Goal: Transaction & Acquisition: Purchase product/service

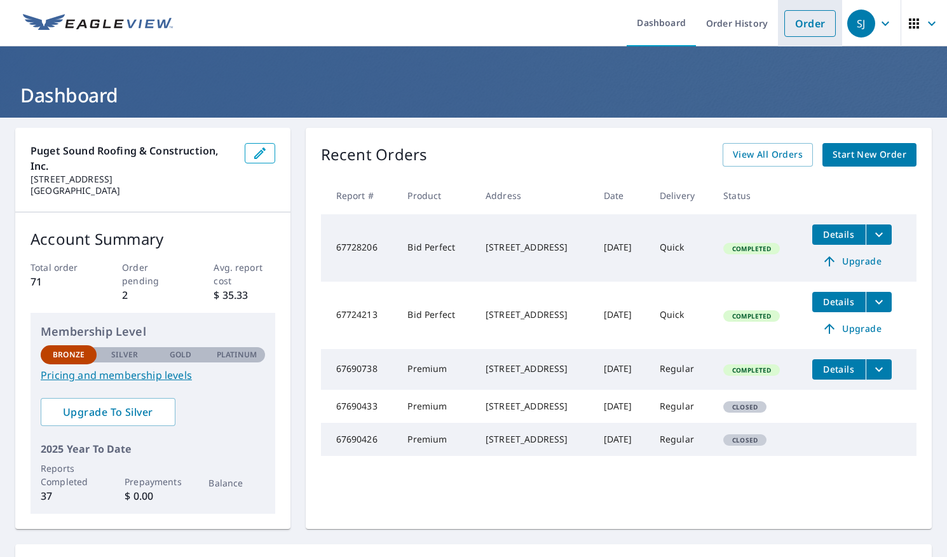
click at [797, 29] on link "Order" at bounding box center [809, 23] width 51 height 27
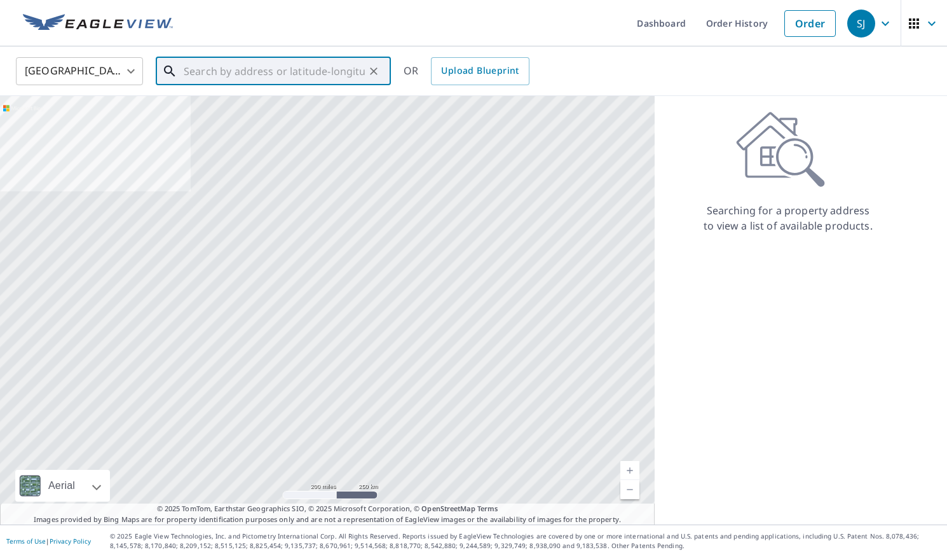
click at [289, 72] on input "text" at bounding box center [274, 71] width 181 height 36
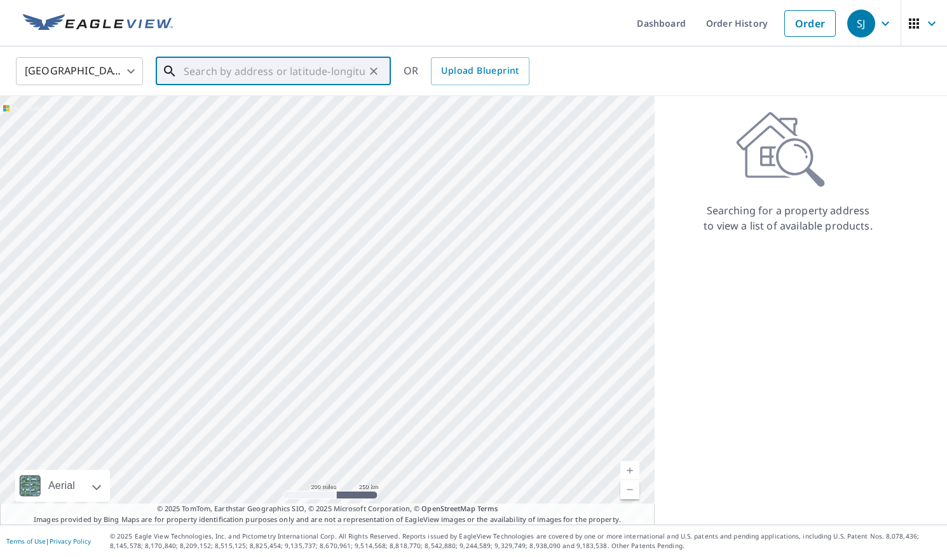
click at [289, 72] on input "text" at bounding box center [274, 71] width 181 height 36
paste input "[STREET_ADDRESS]"
click at [286, 119] on p "[GEOGRAPHIC_DATA]" at bounding box center [281, 122] width 200 height 13
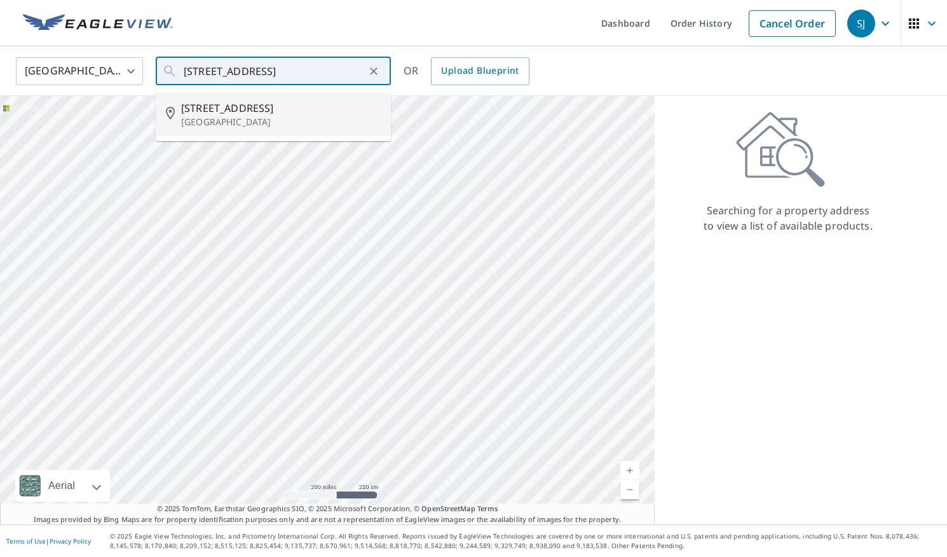
type input "[STREET_ADDRESS]"
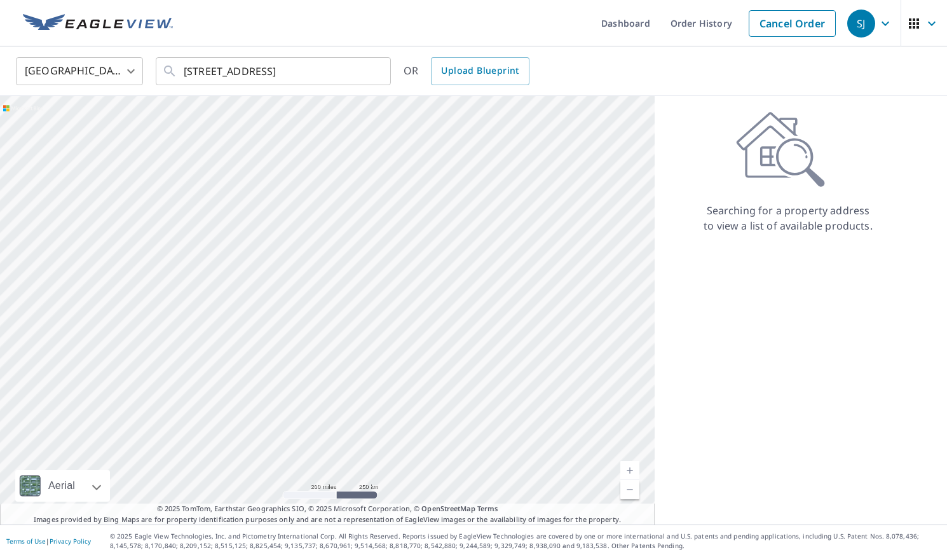
scroll to position [0, 0]
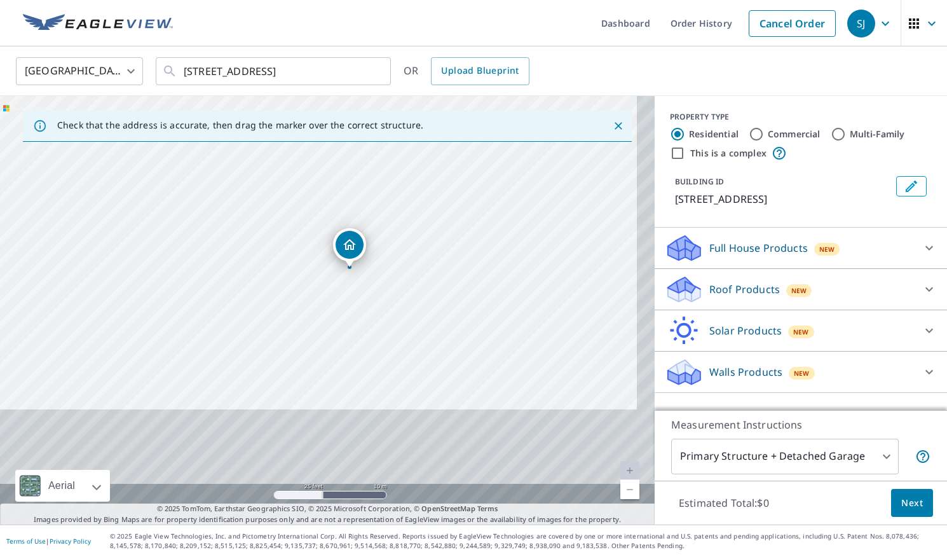
drag, startPoint x: 440, startPoint y: 370, endPoint x: 421, endPoint y: 213, distance: 158.1
click at [421, 213] on div "[STREET_ADDRESS]" at bounding box center [327, 310] width 655 height 428
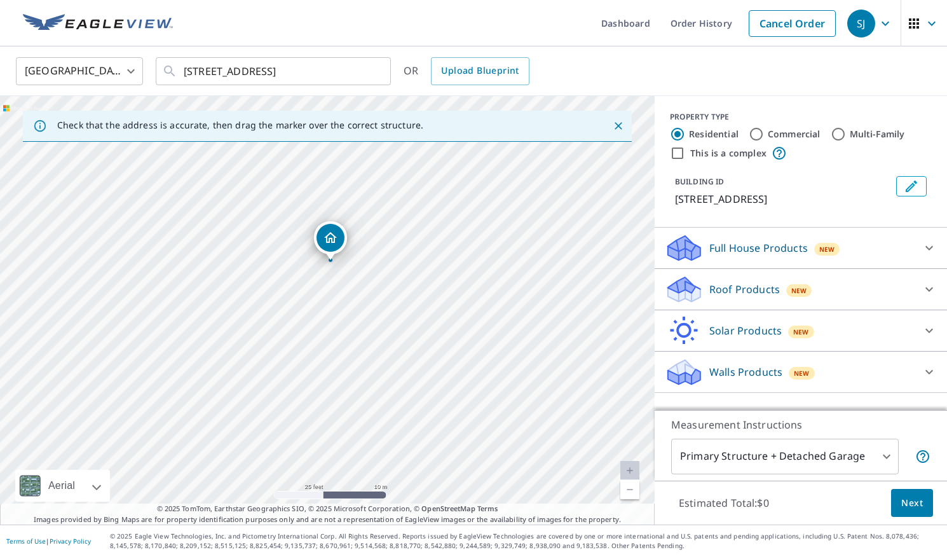
drag, startPoint x: 342, startPoint y: 211, endPoint x: 324, endPoint y: 222, distance: 21.7
click at [840, 246] on div "Full House Products New" at bounding box center [789, 248] width 249 height 30
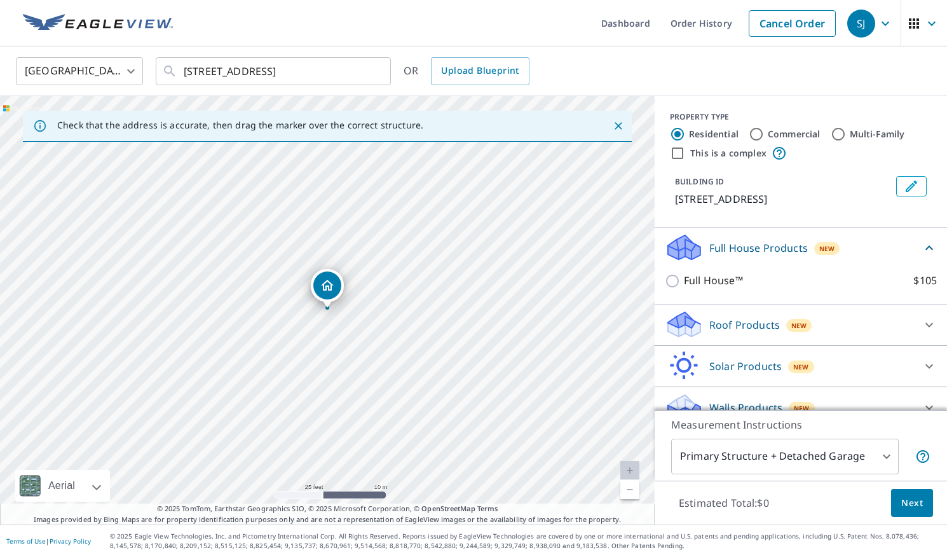
click at [840, 246] on div "Full House Products New" at bounding box center [793, 248] width 257 height 30
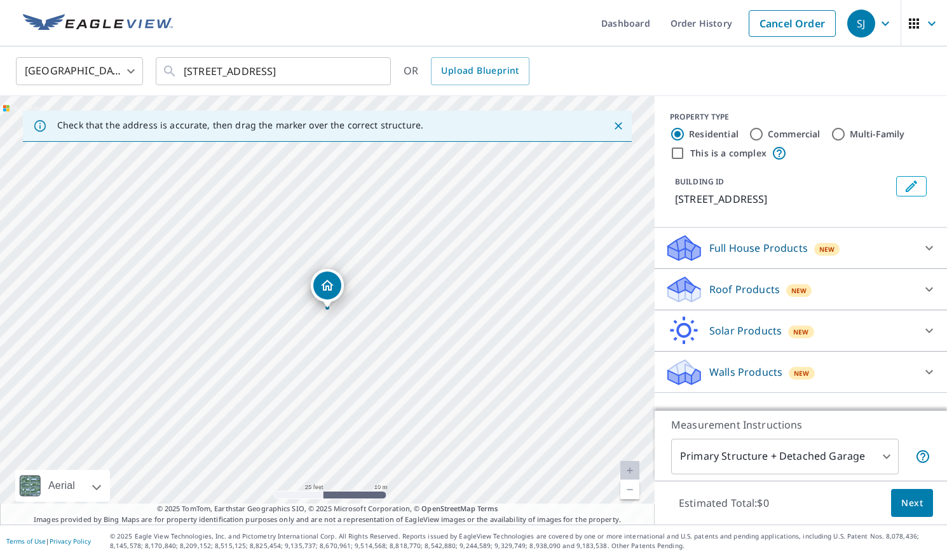
click at [835, 282] on div "Roof Products New" at bounding box center [789, 290] width 249 height 30
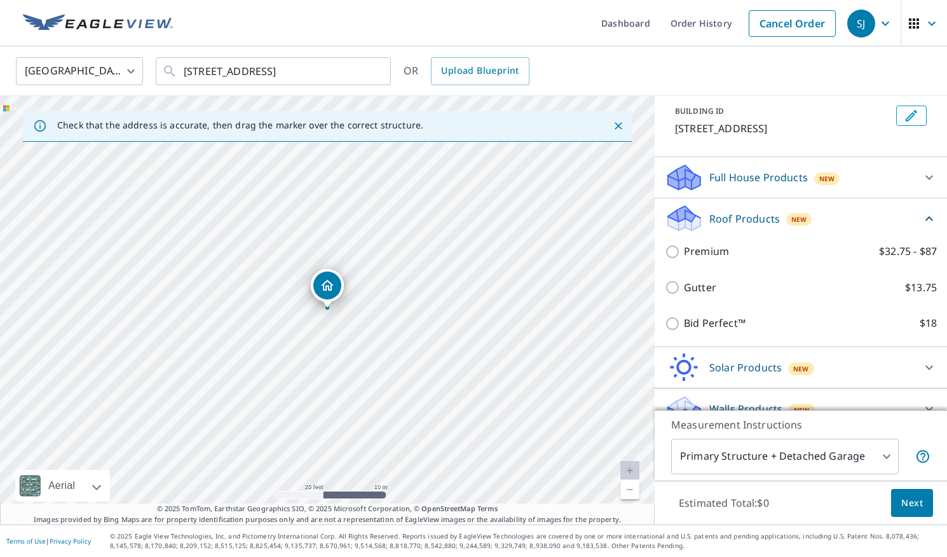
scroll to position [92, 0]
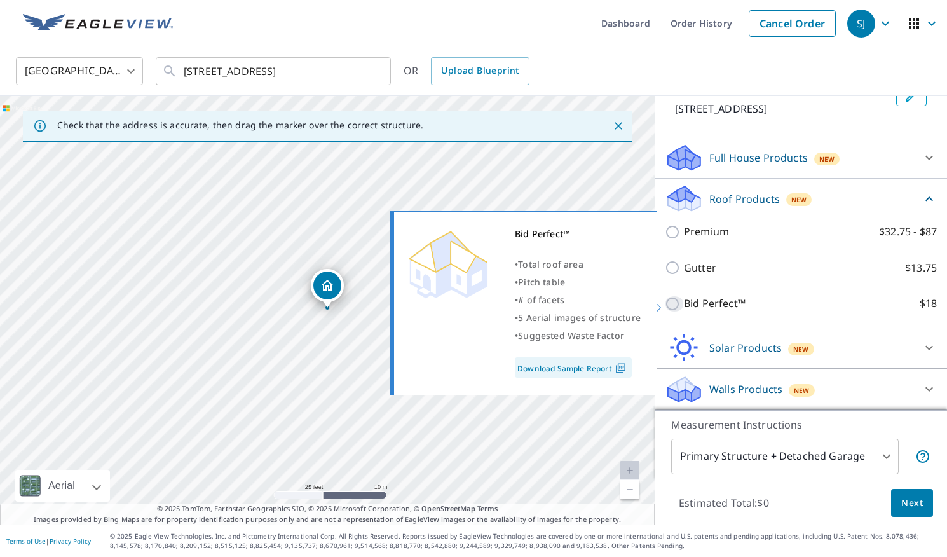
click at [674, 299] on input "Bid Perfect™ $18" at bounding box center [674, 303] width 19 height 15
checkbox input "true"
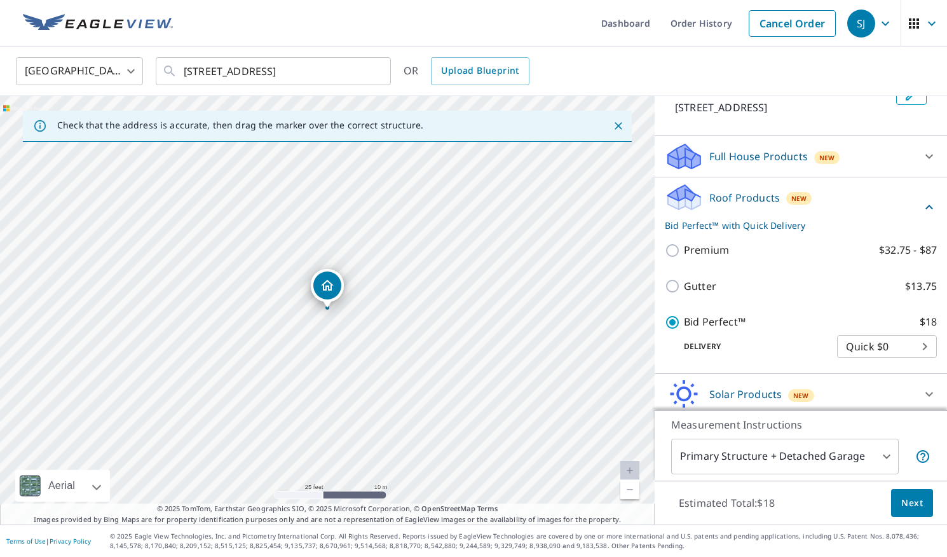
scroll to position [139, 0]
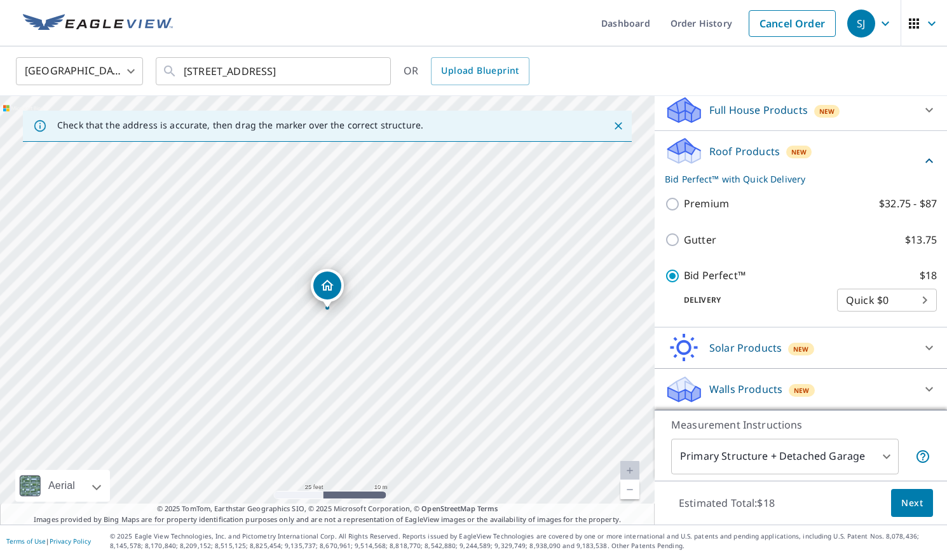
click at [902, 499] on span "Next" at bounding box center [912, 503] width 22 height 16
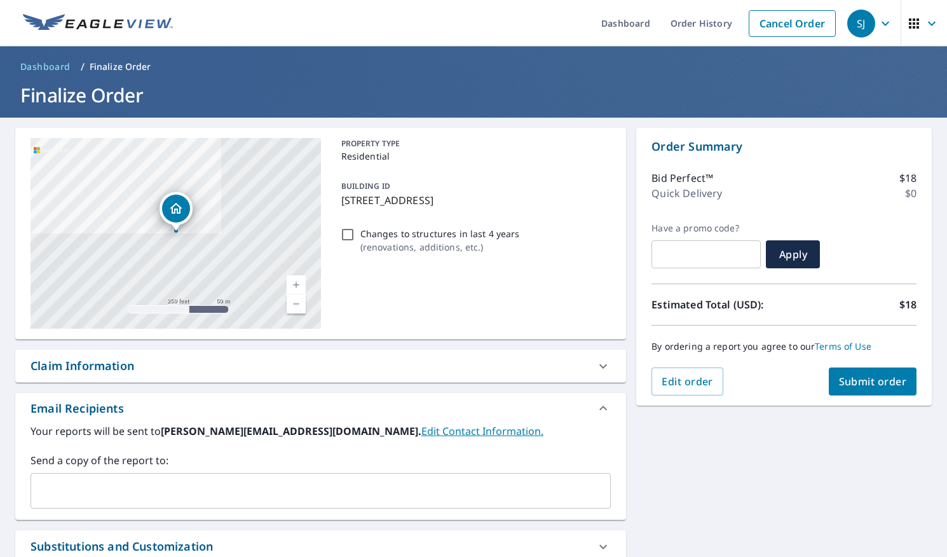
scroll to position [132, 0]
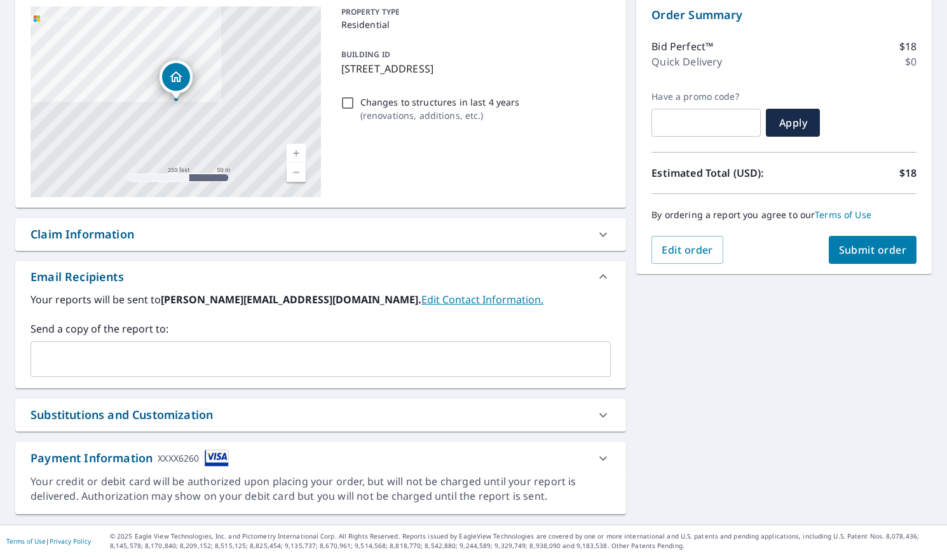
click at [337, 461] on div "Payment Information XXXX6260" at bounding box center [309, 457] width 557 height 17
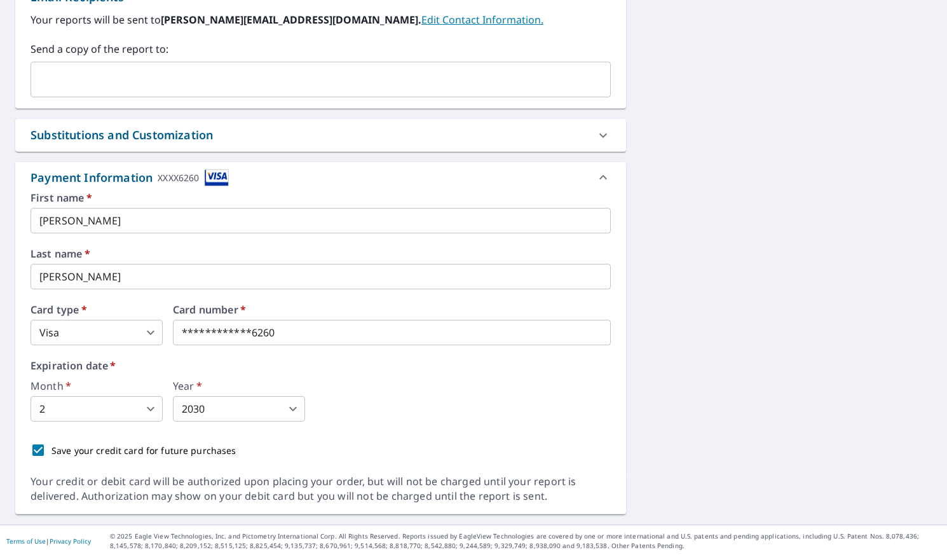
scroll to position [0, 0]
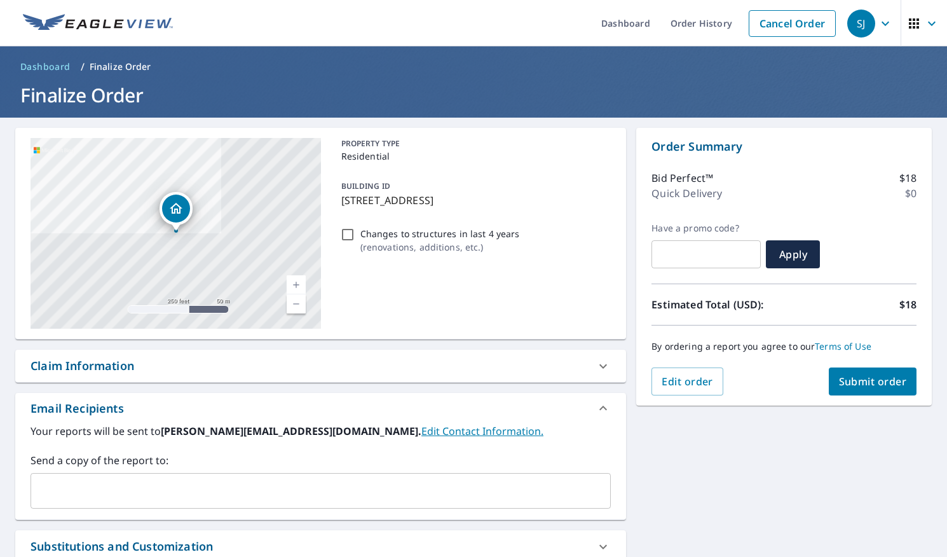
click at [858, 389] on button "Submit order" at bounding box center [873, 381] width 88 height 28
checkbox input "true"
